Goal: Task Accomplishment & Management: Use online tool/utility

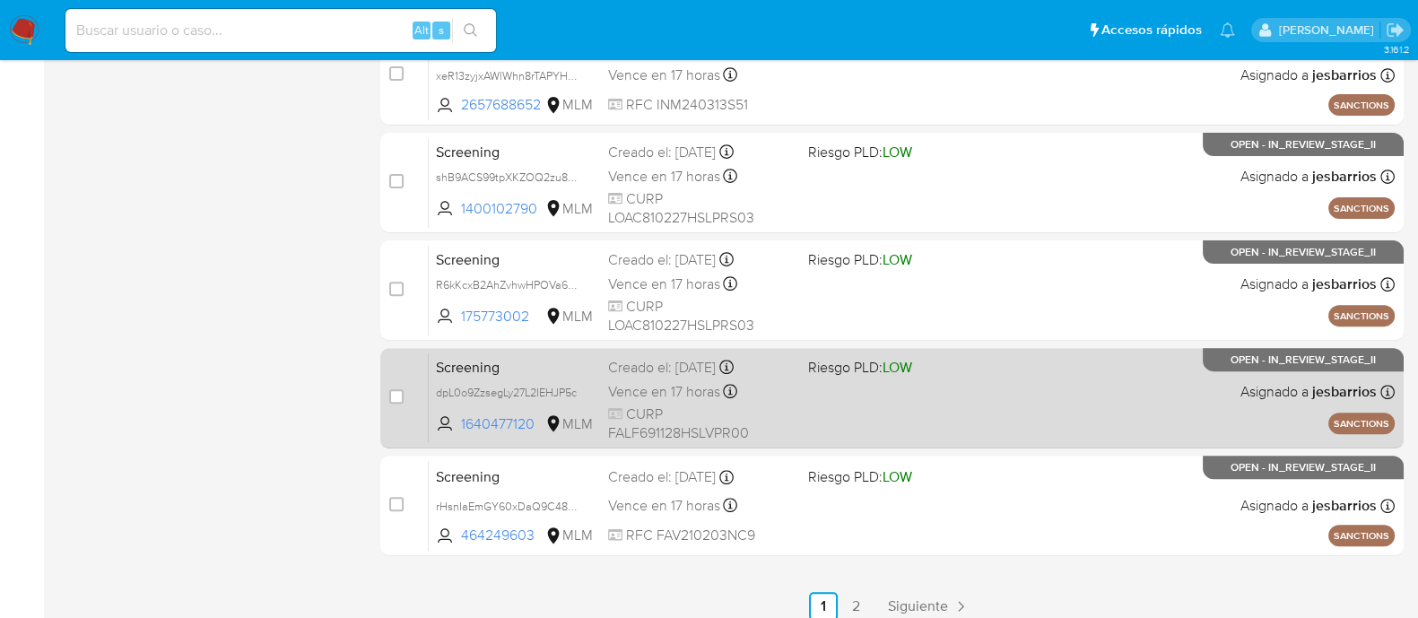
scroll to position [860, 0]
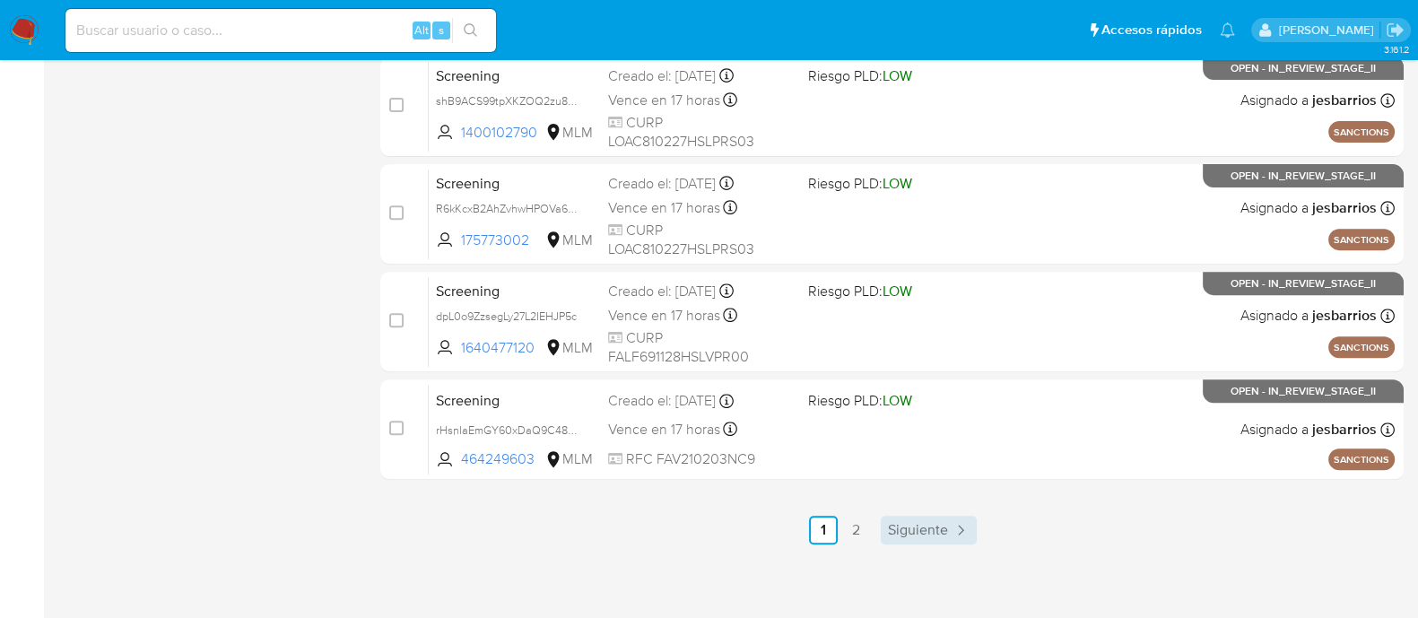
click at [890, 535] on span "Siguiente" at bounding box center [918, 530] width 60 height 14
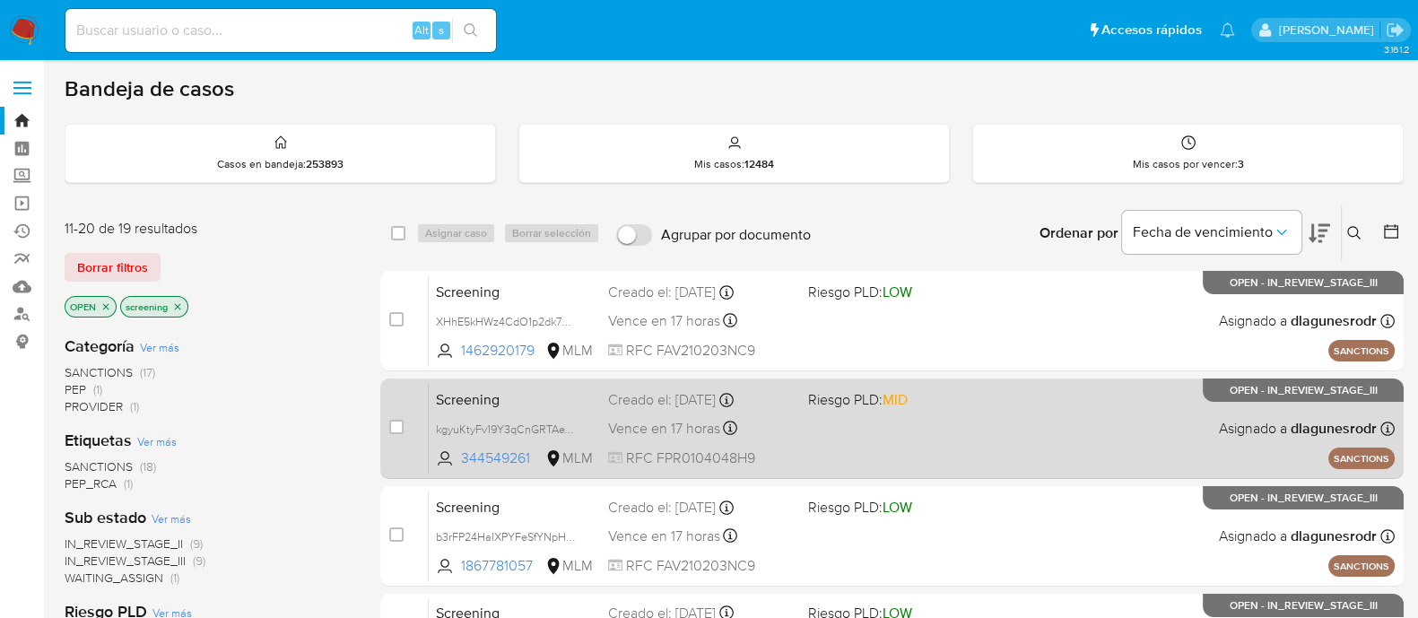
scroll to position [111, 0]
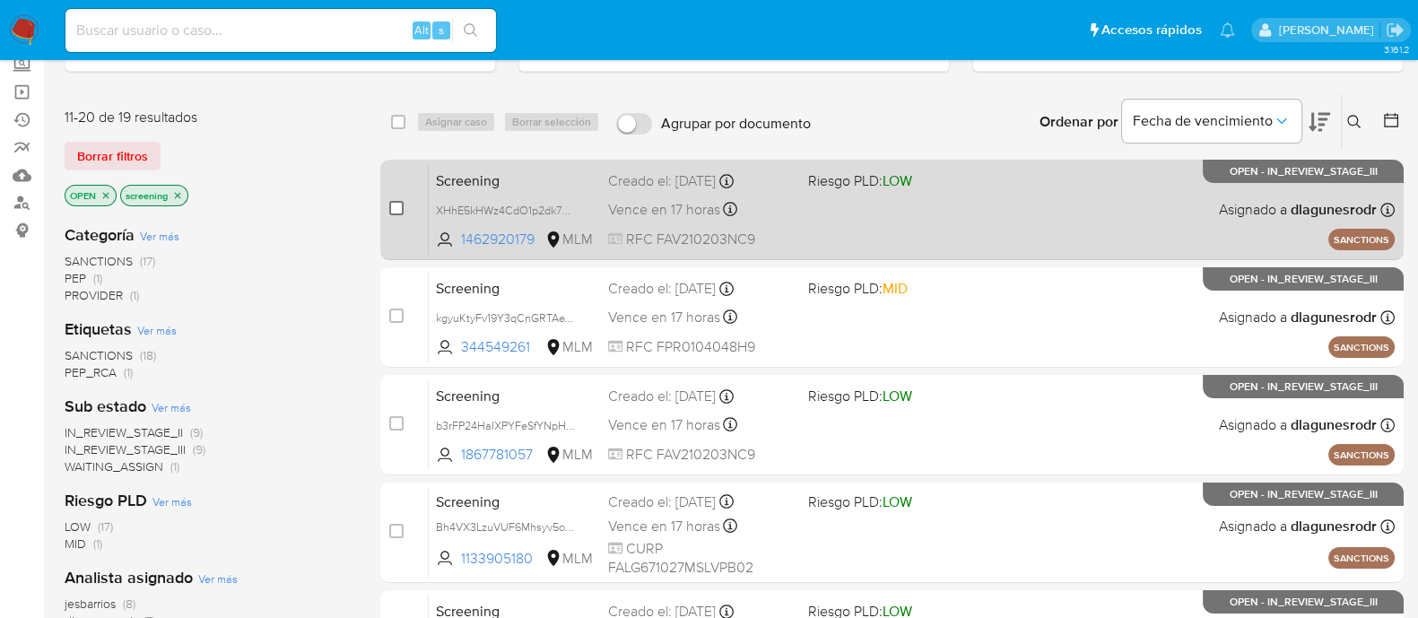
click at [392, 207] on input "checkbox" at bounding box center [396, 208] width 14 height 14
checkbox input "true"
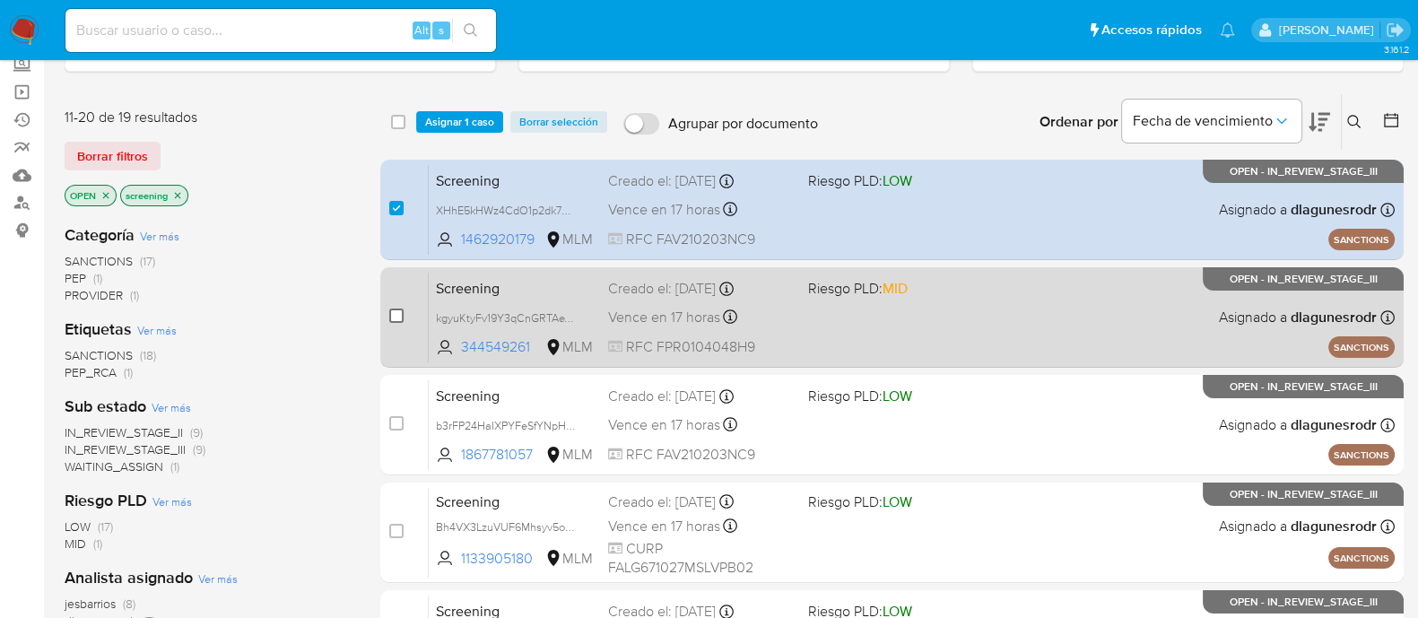
click at [390, 311] on input "checkbox" at bounding box center [396, 316] width 14 height 14
checkbox input "true"
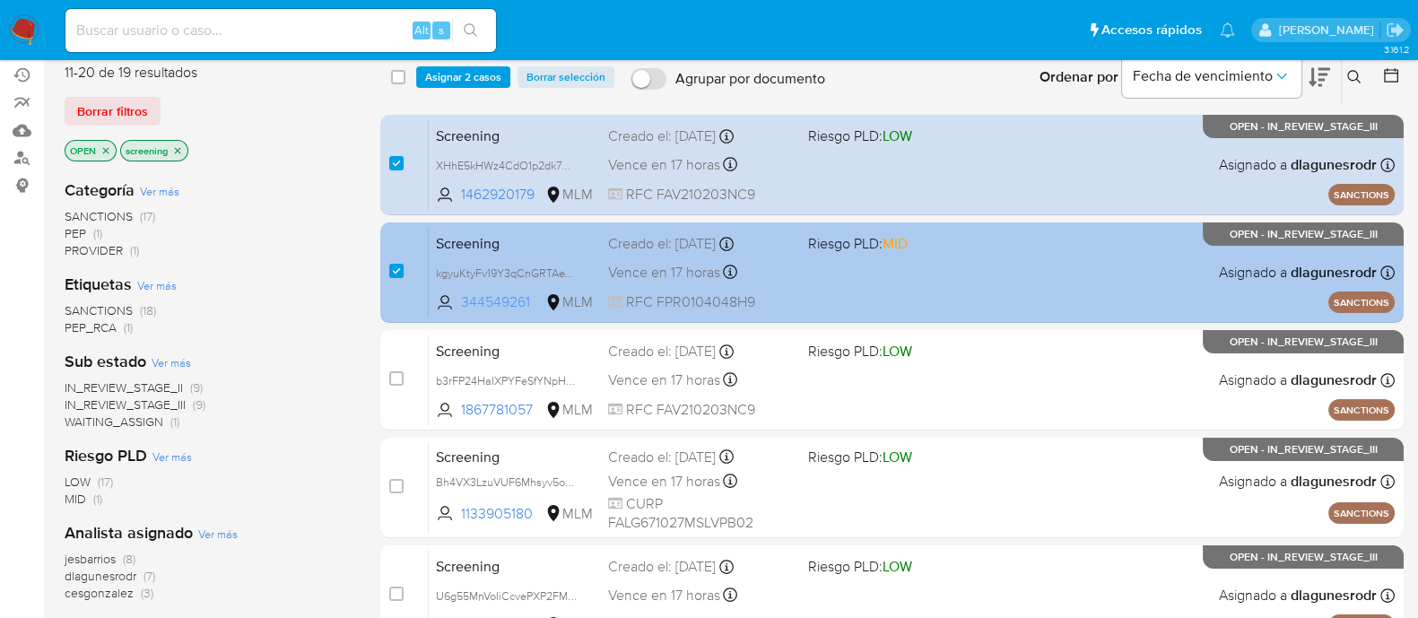
scroll to position [223, 0]
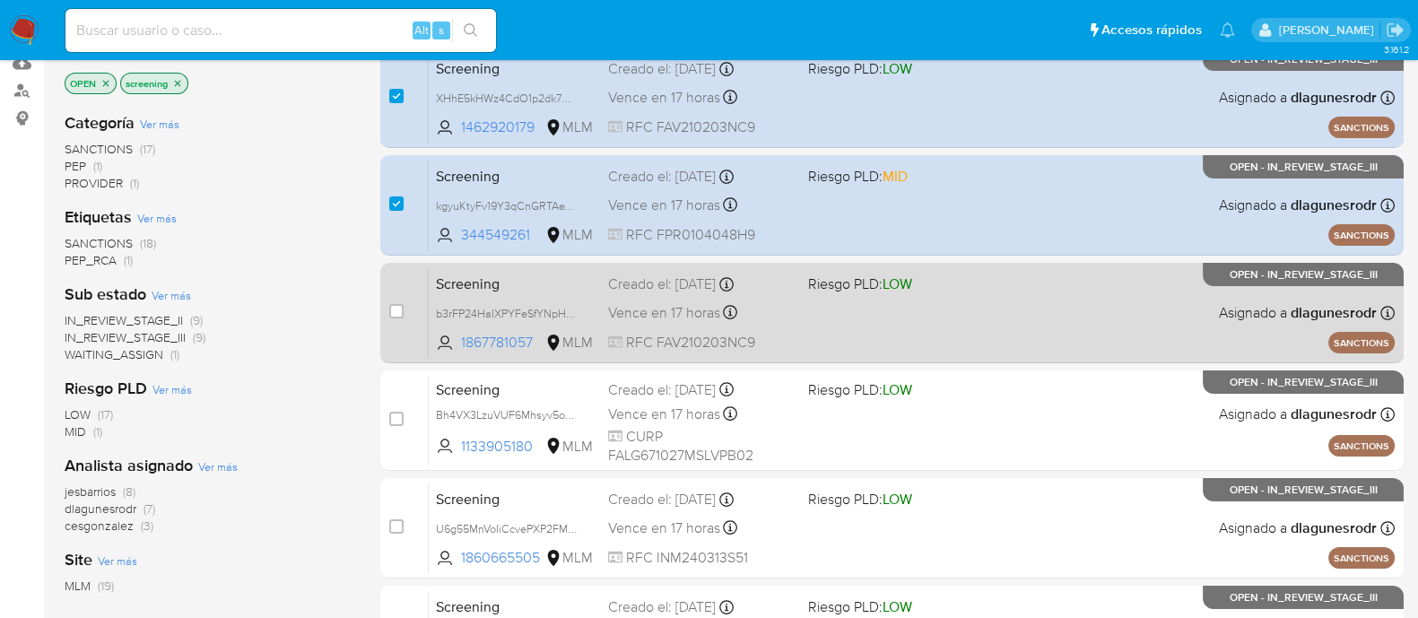
click at [405, 319] on div "case-item-checkbox No es posible asignar el caso" at bounding box center [408, 312] width 39 height 91
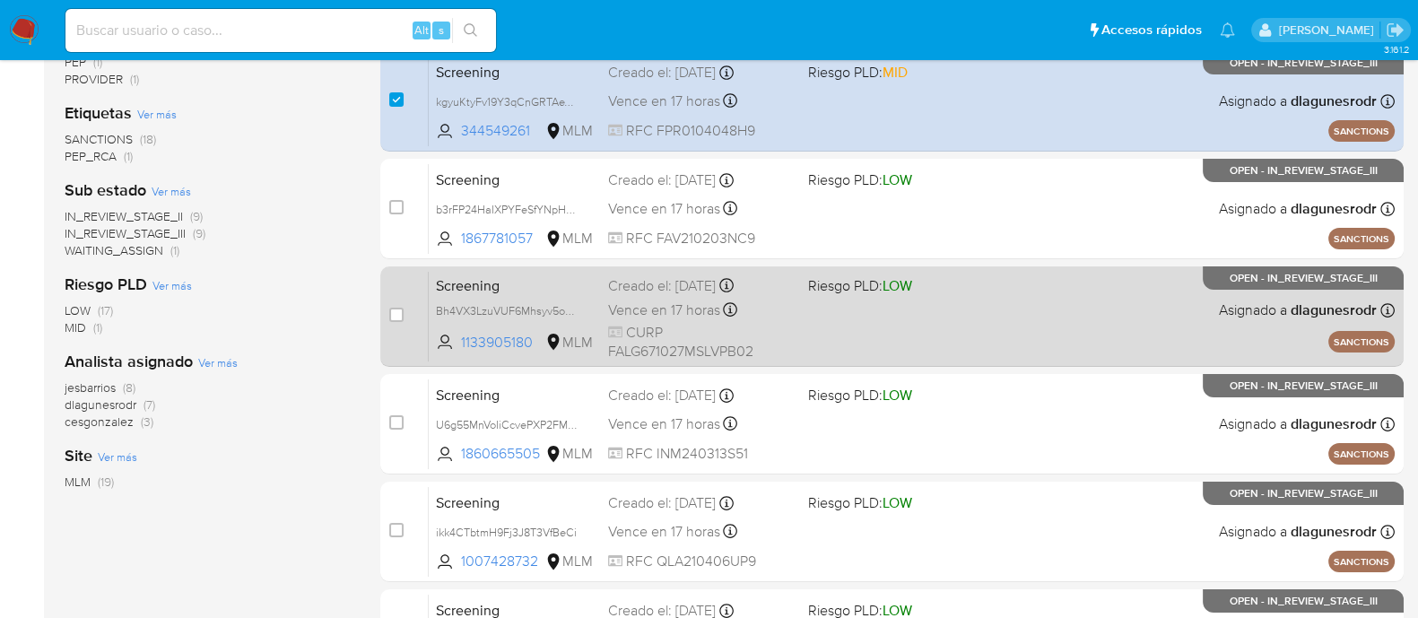
scroll to position [336, 0]
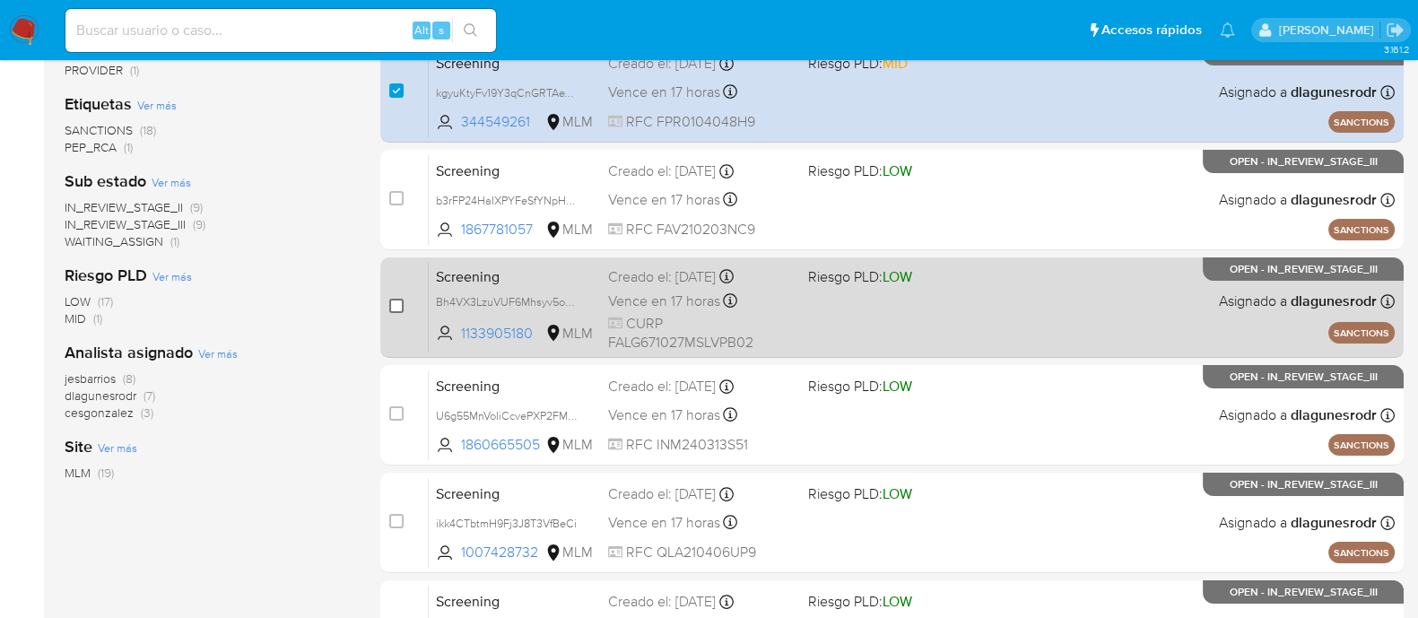
click at [397, 306] on input "checkbox" at bounding box center [396, 306] width 14 height 14
checkbox input "true"
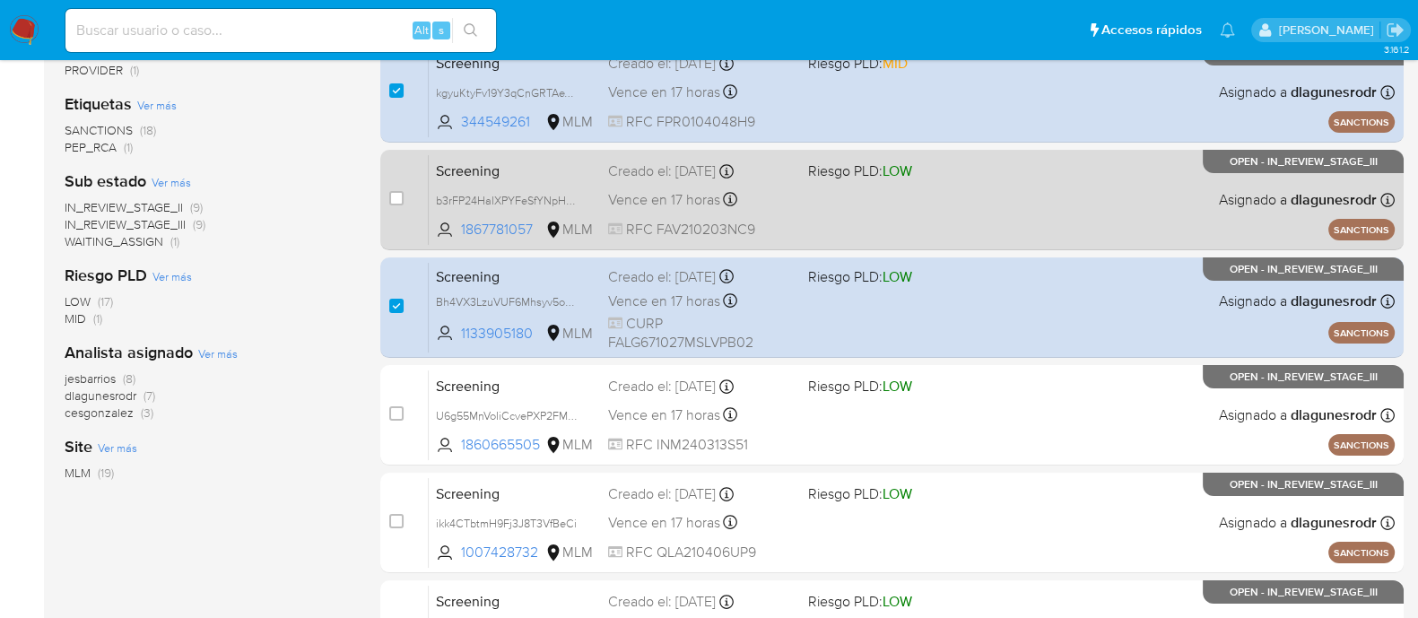
click at [627, 209] on div "Vence en 17 horas Vence el 08/10/2025 04:09:00" at bounding box center [701, 199] width 186 height 24
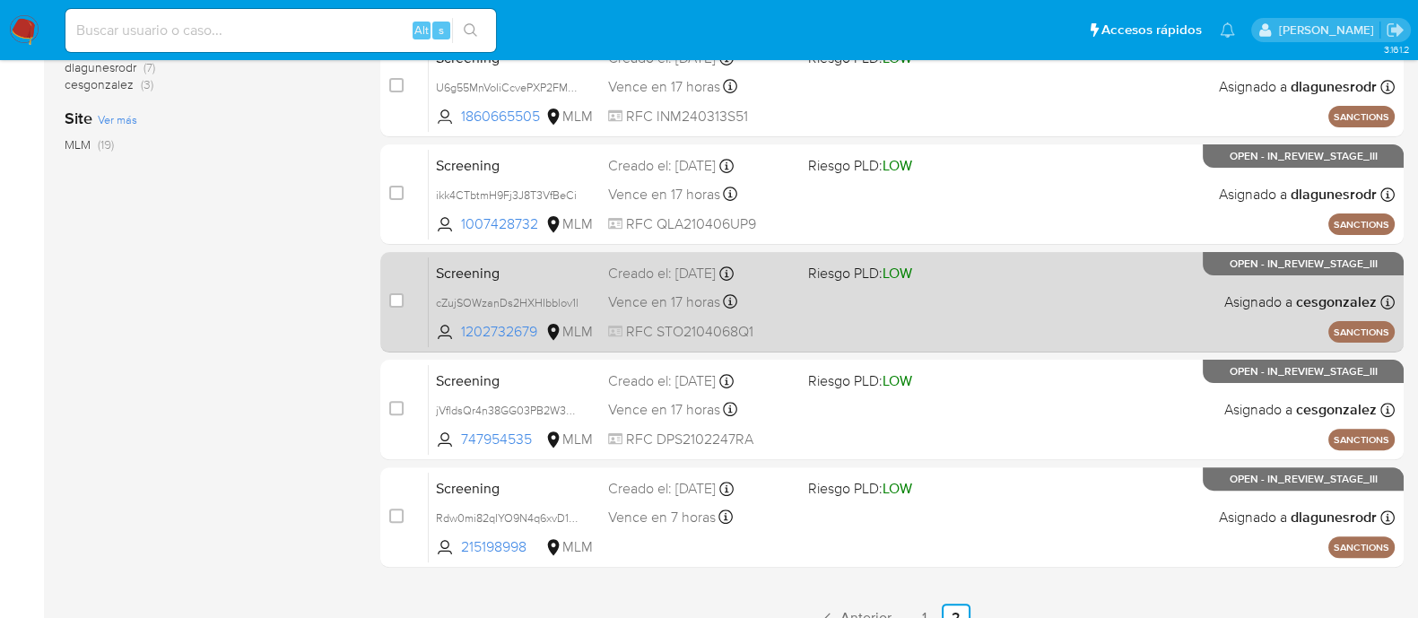
scroll to position [753, 0]
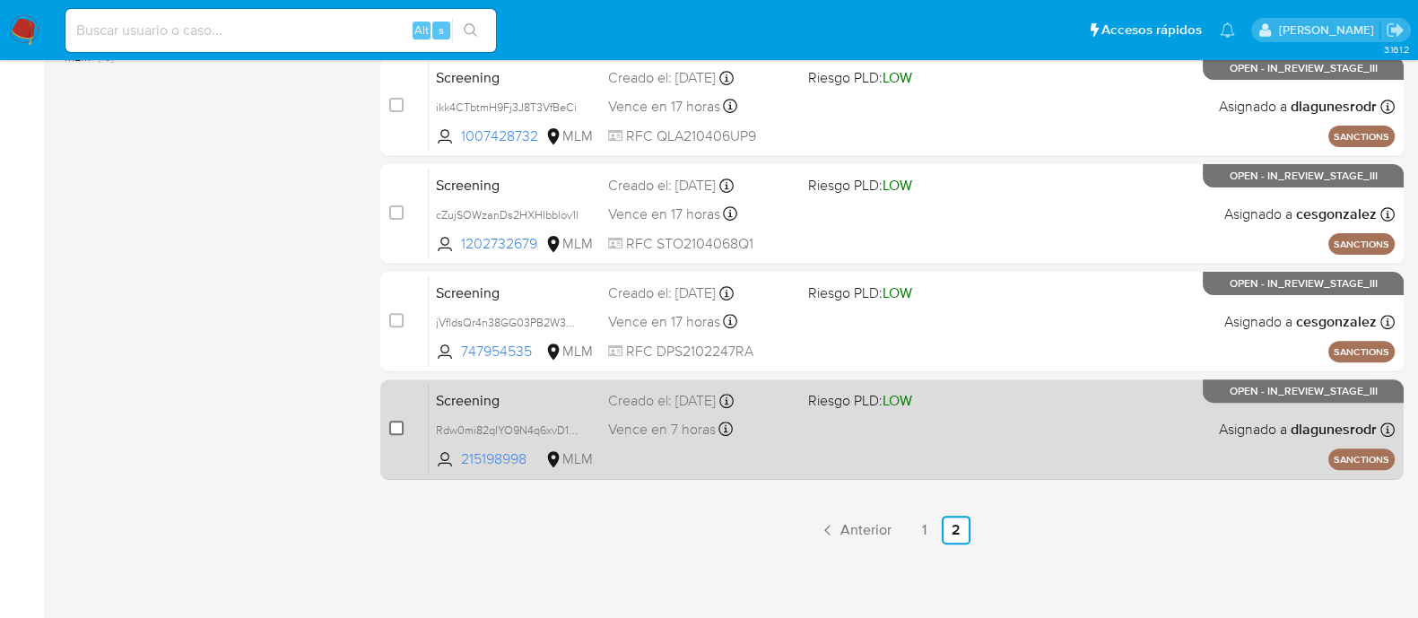
click at [399, 425] on input "checkbox" at bounding box center [396, 428] width 14 height 14
checkbox input "true"
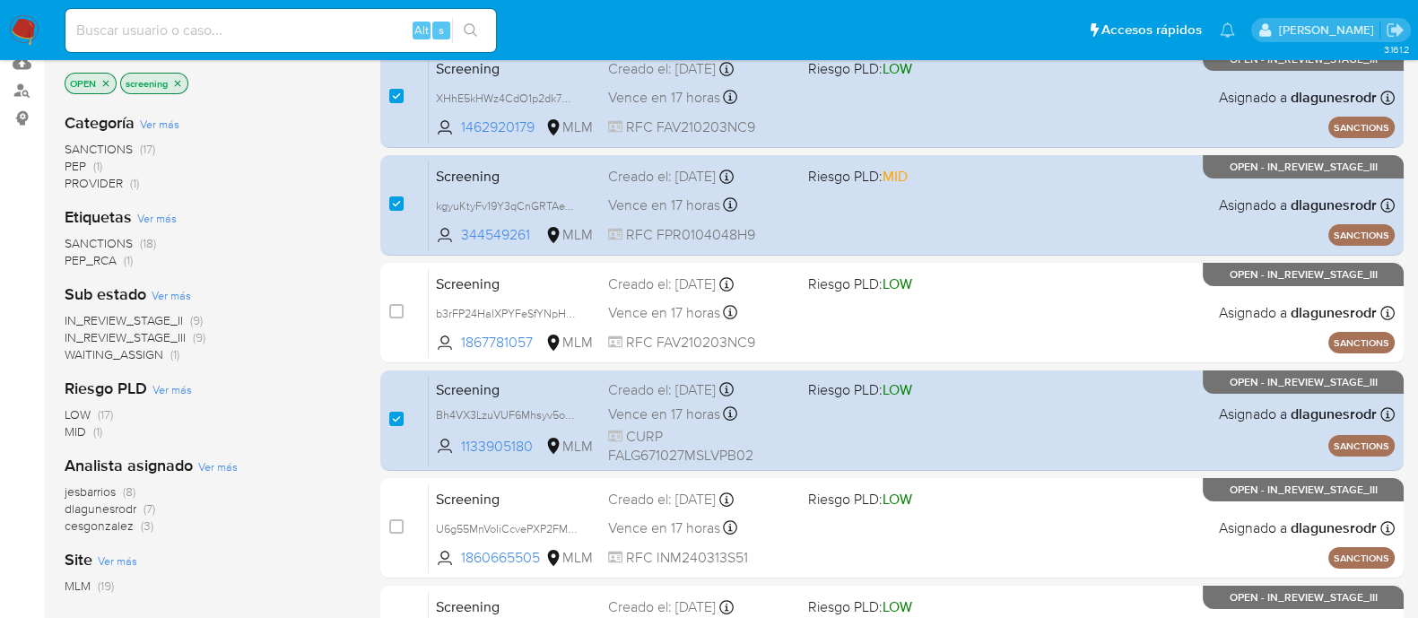
scroll to position [0, 0]
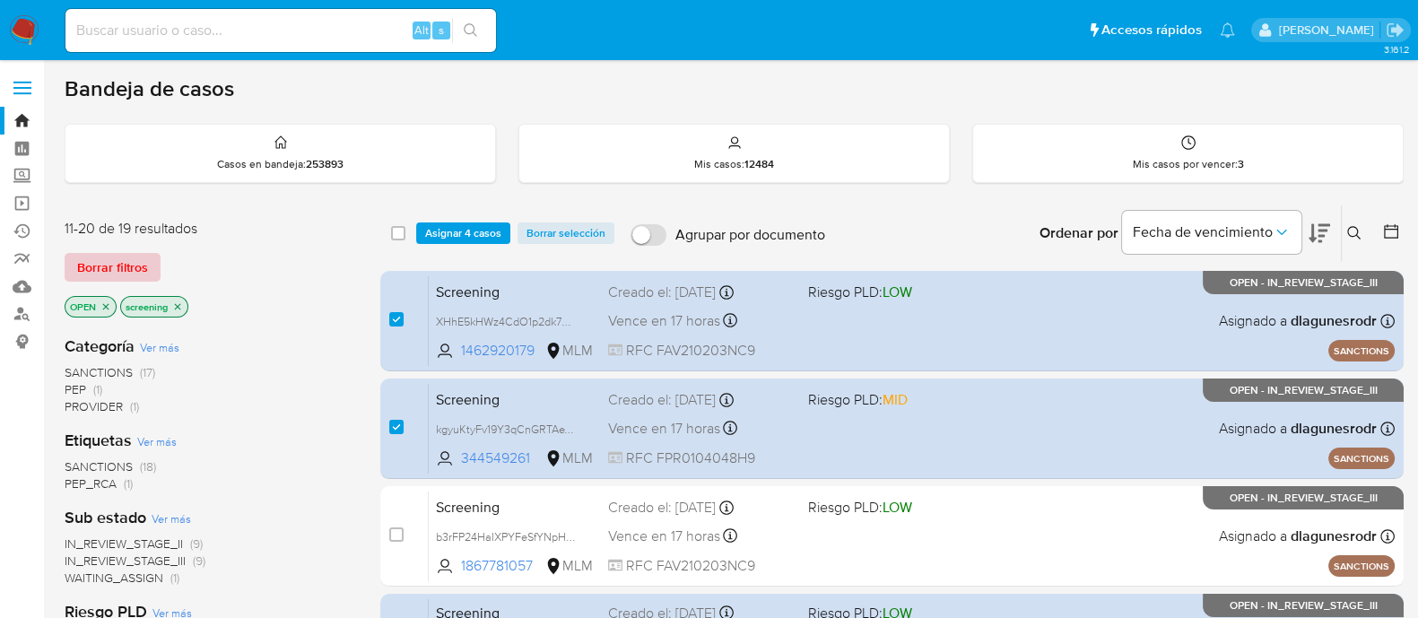
click at [121, 262] on span "Borrar filtros" at bounding box center [112, 267] width 71 height 25
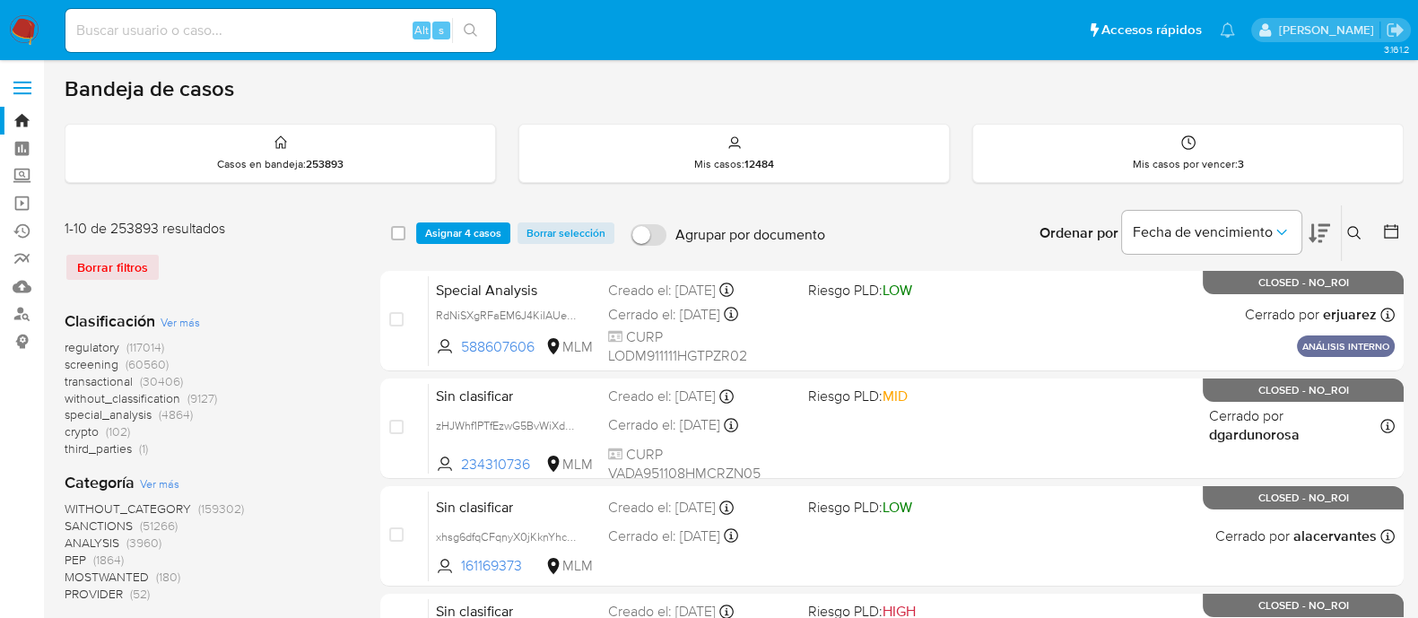
click at [11, 29] on img at bounding box center [24, 30] width 31 height 31
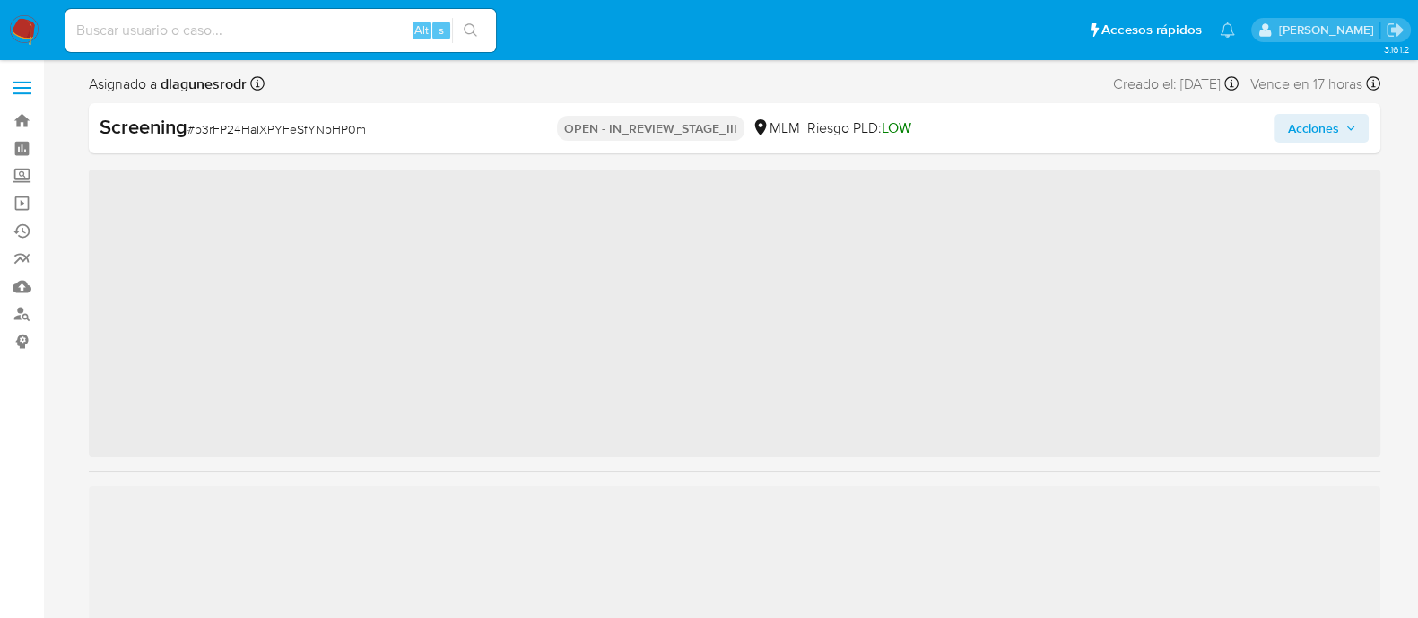
scroll to position [843, 0]
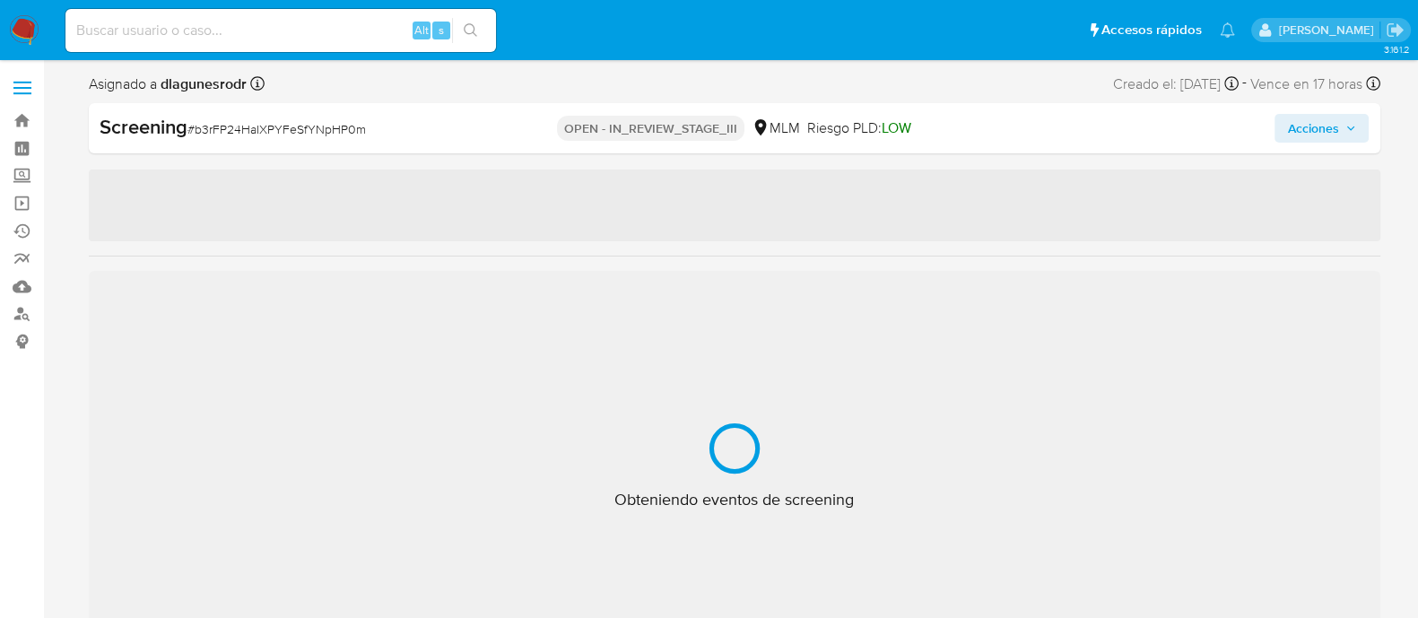
select select "10"
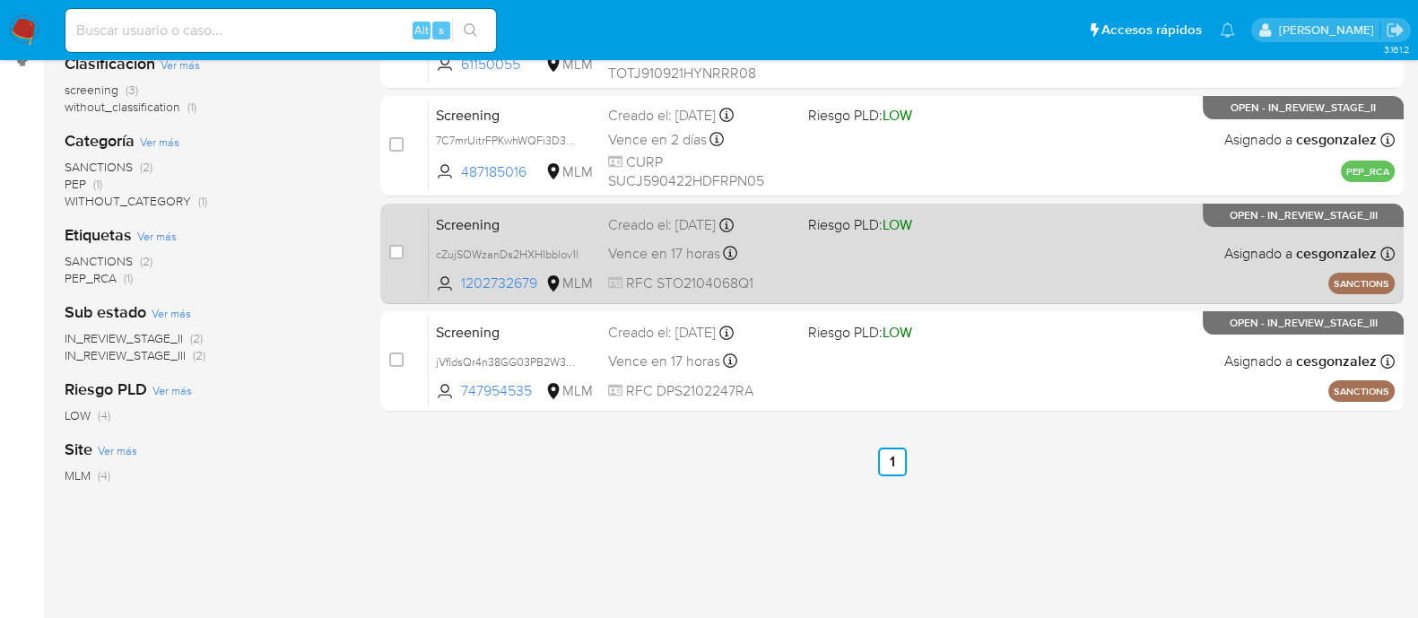
scroll to position [248, 0]
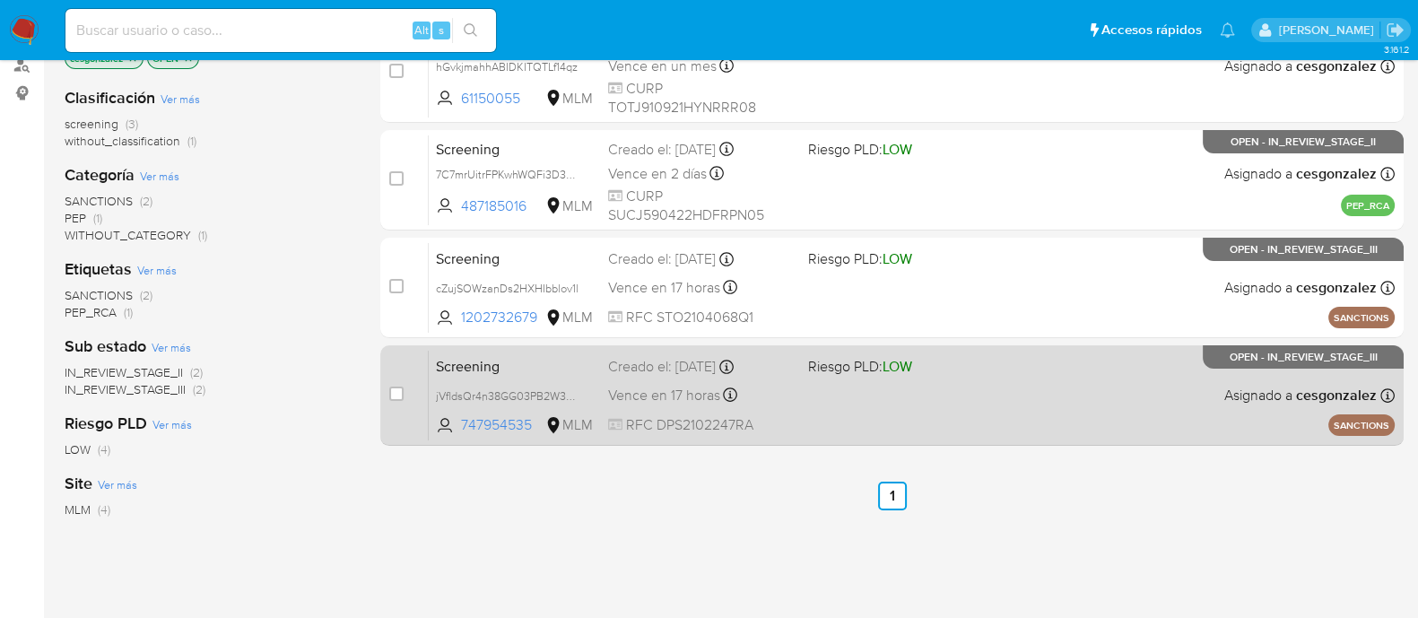
click at [689, 408] on div "Screening jVfldsQr4n38GG03PB2W3a9T 747954535 MLM Riesgo PLD: LOW Creado el: 07/…" at bounding box center [912, 395] width 966 height 91
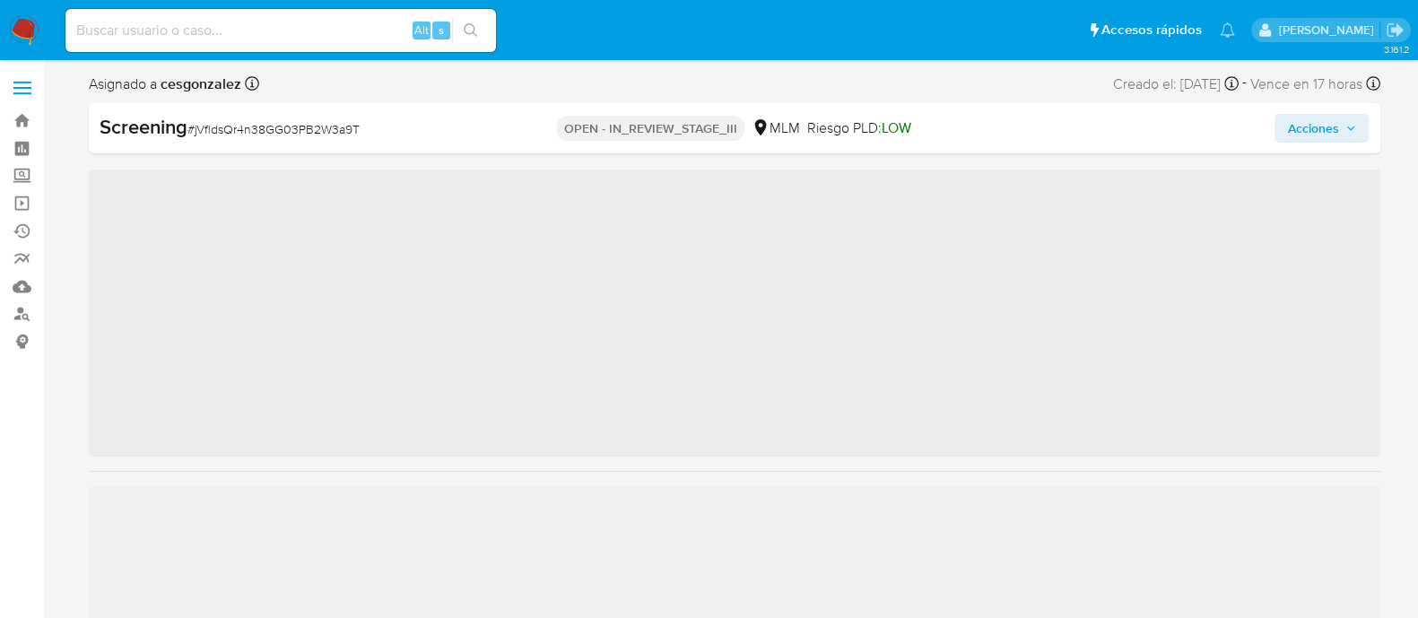
scroll to position [843, 0]
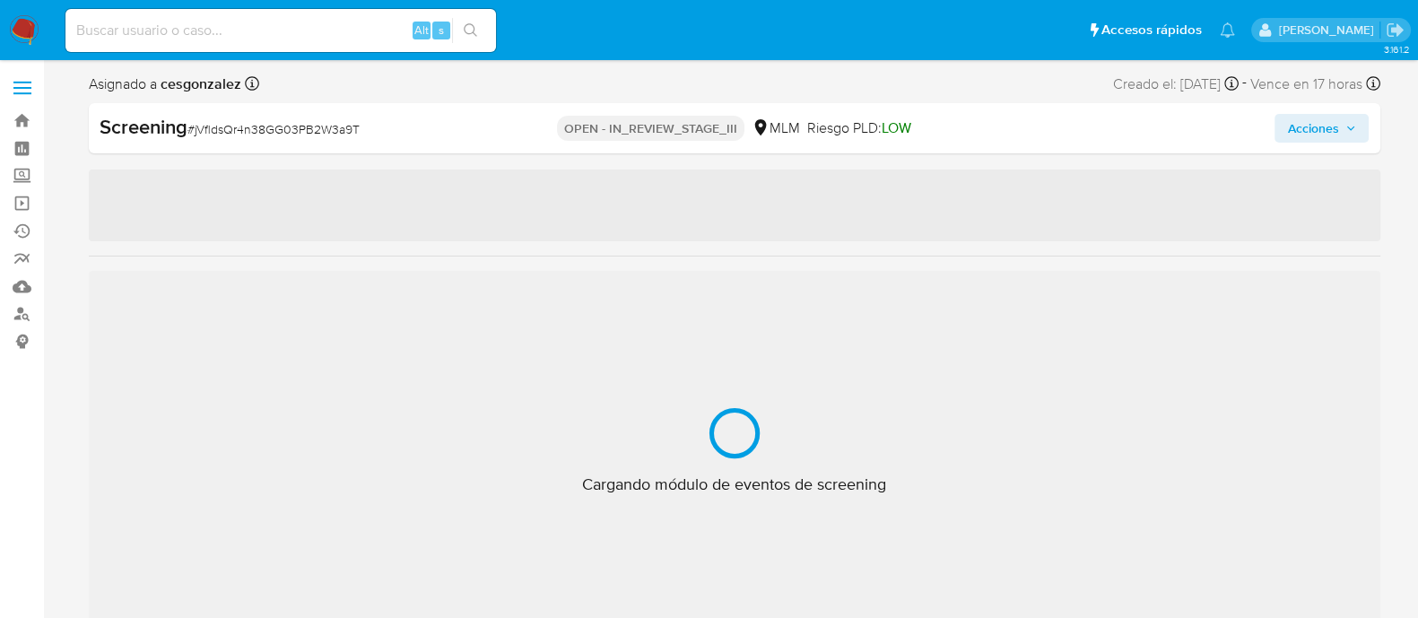
select select "10"
